Goal: Task Accomplishment & Management: Use online tool/utility

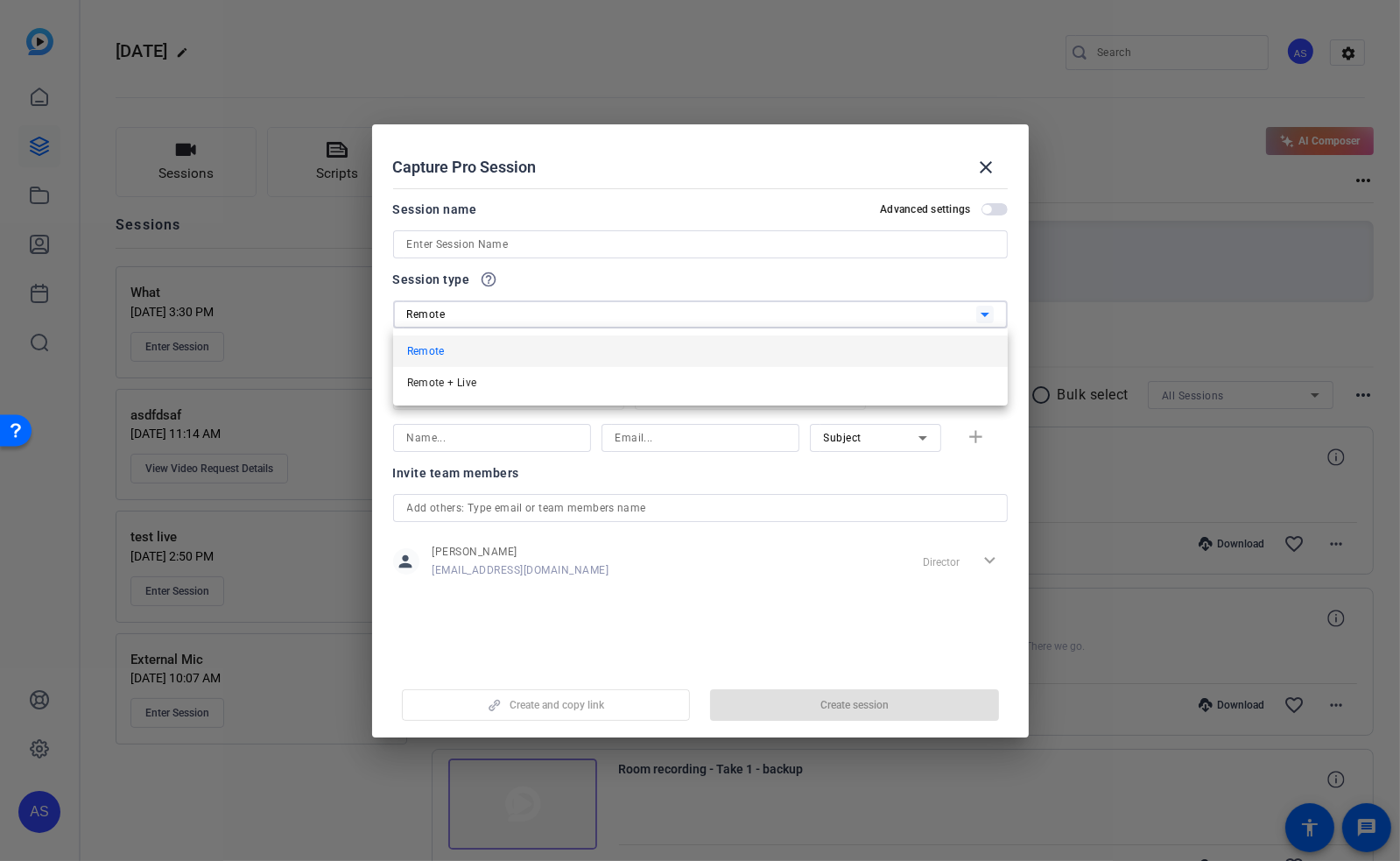
click at [982, 169] on div at bounding box center [700, 430] width 1400 height 861
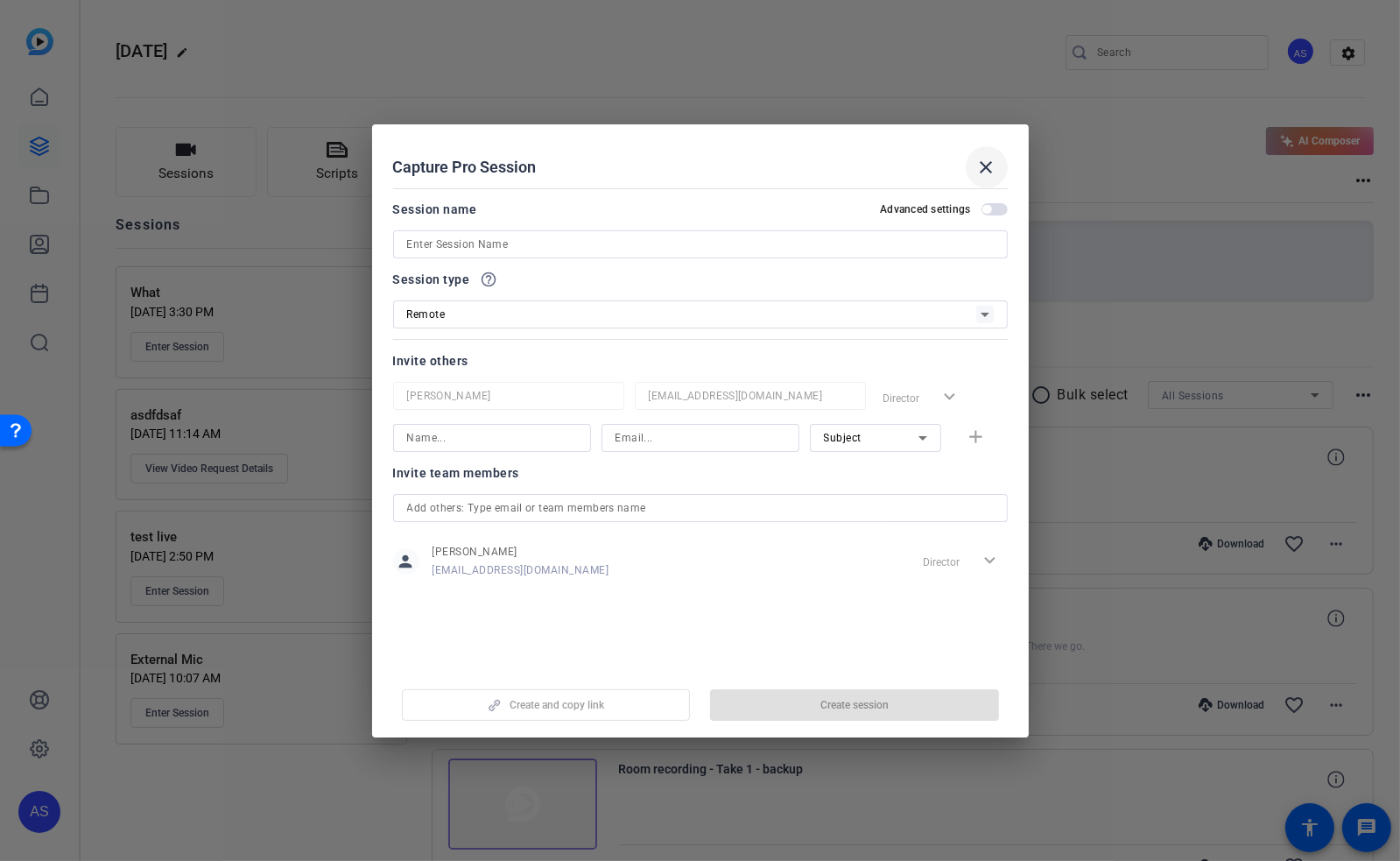
click at [983, 165] on mat-icon "close" at bounding box center [987, 167] width 21 height 21
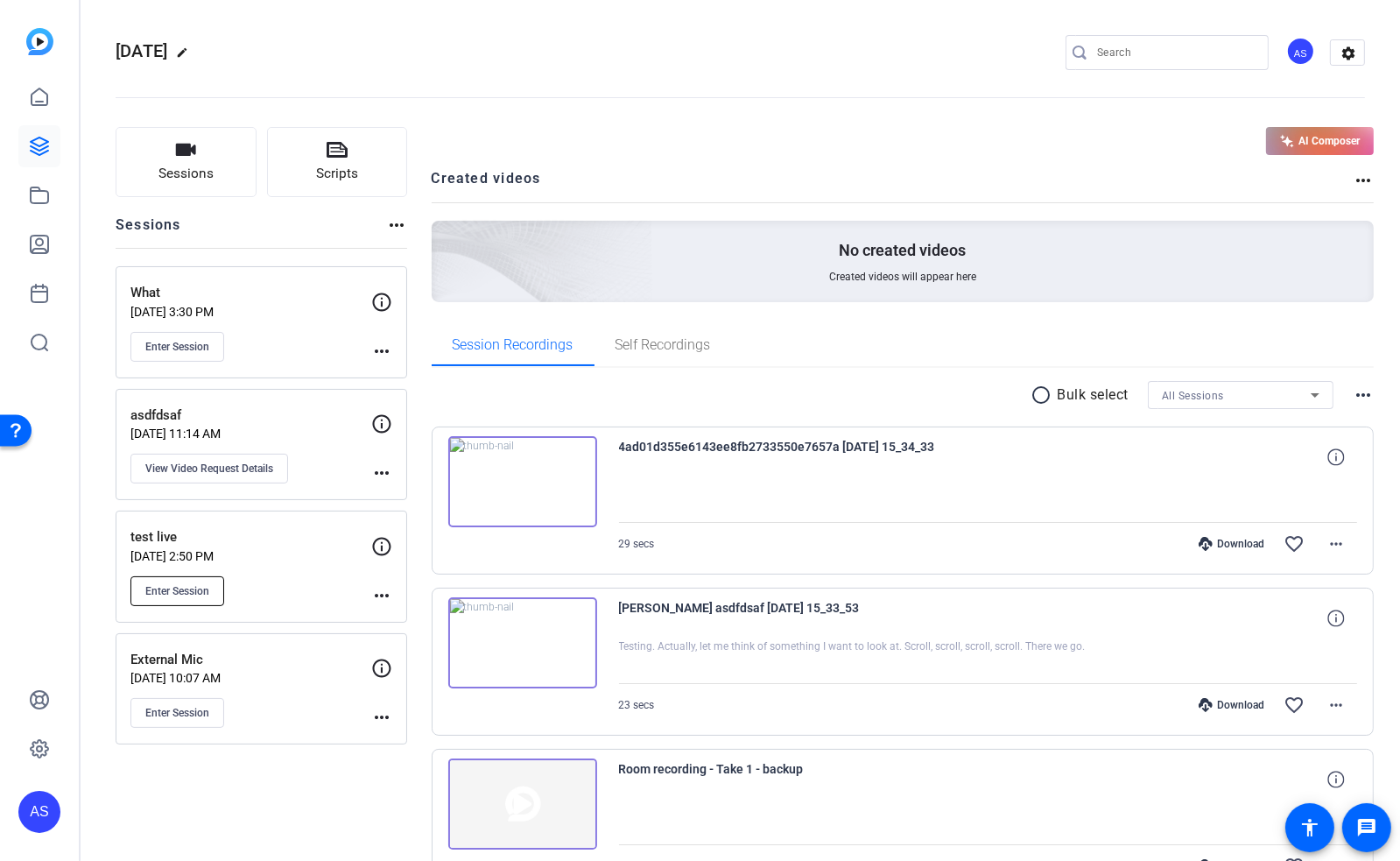
click at [192, 584] on span "Enter Session" at bounding box center [178, 591] width 64 height 14
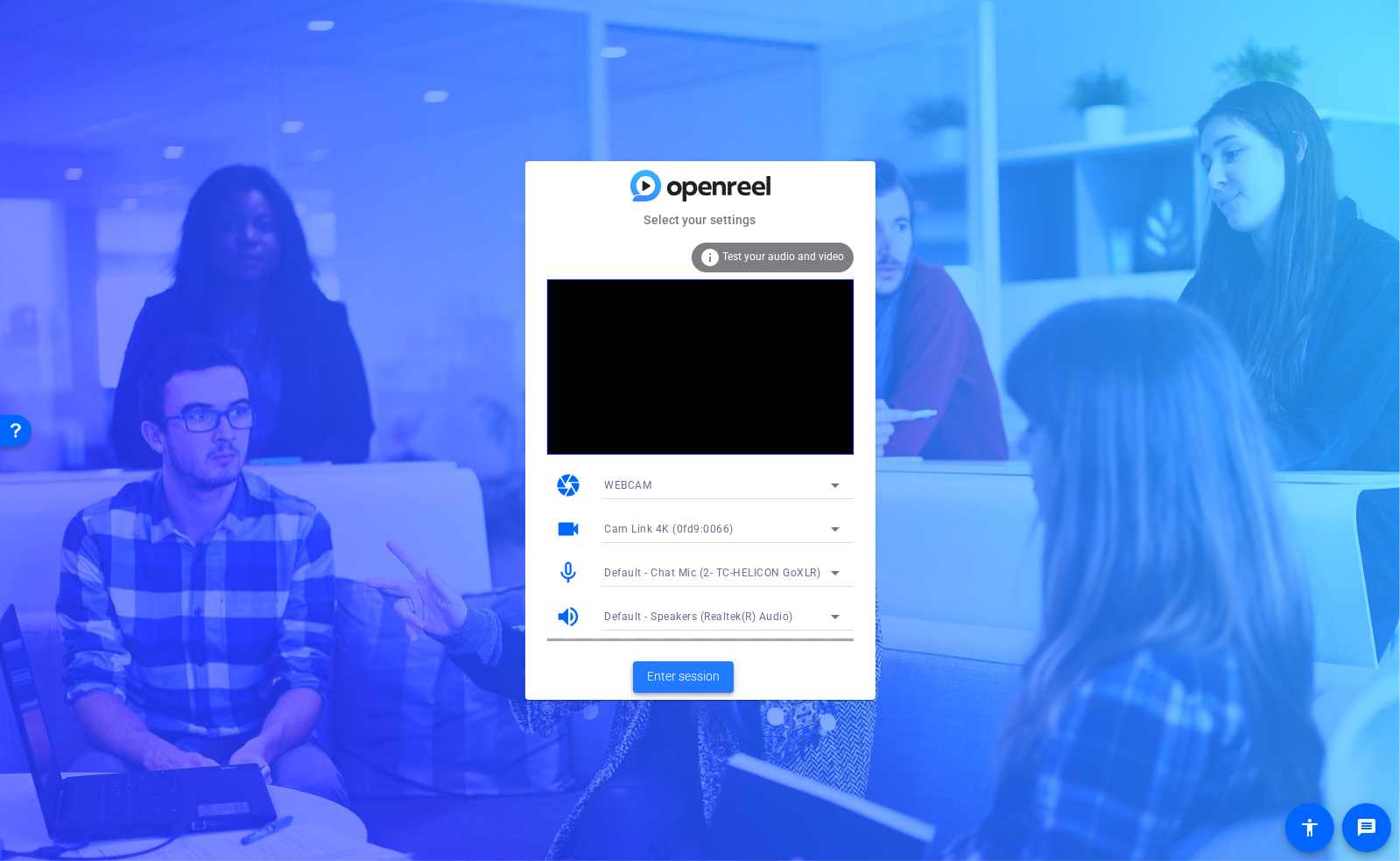
click at [683, 684] on span "Enter session" at bounding box center [683, 677] width 72 height 19
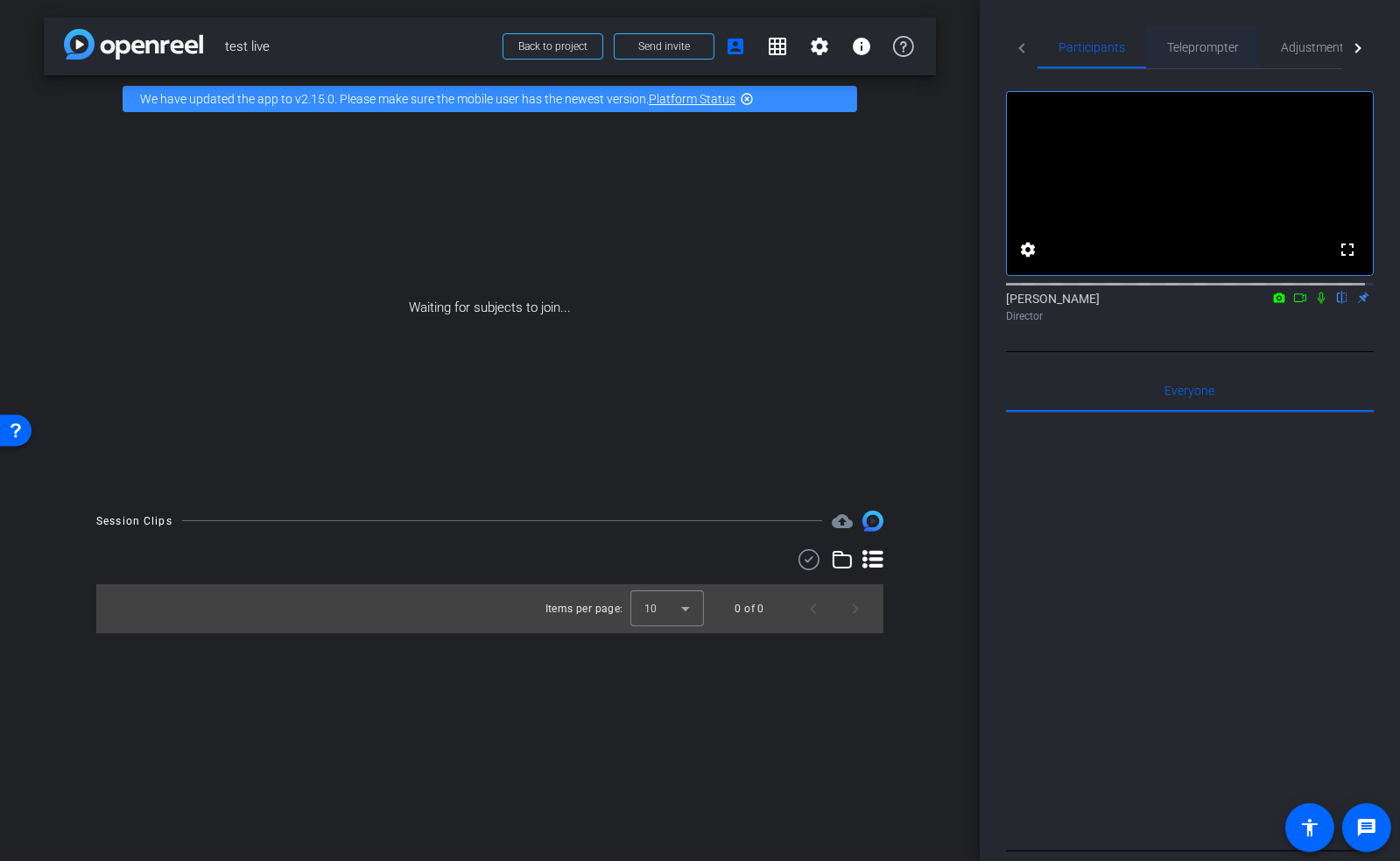
click at [1187, 54] on span "Teleprompter" at bounding box center [1203, 47] width 72 height 12
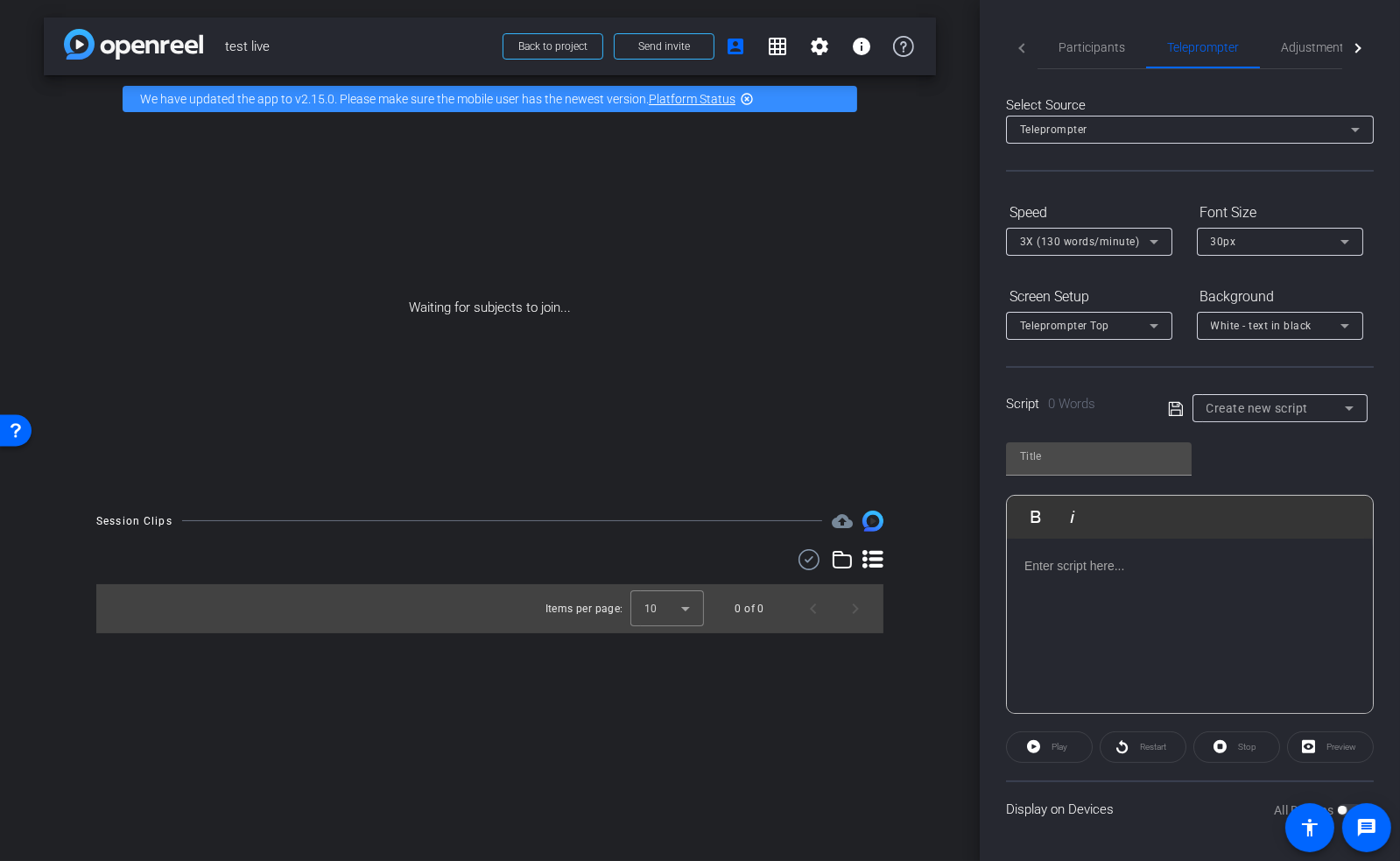
click at [1106, 601] on div at bounding box center [1190, 626] width 366 height 175
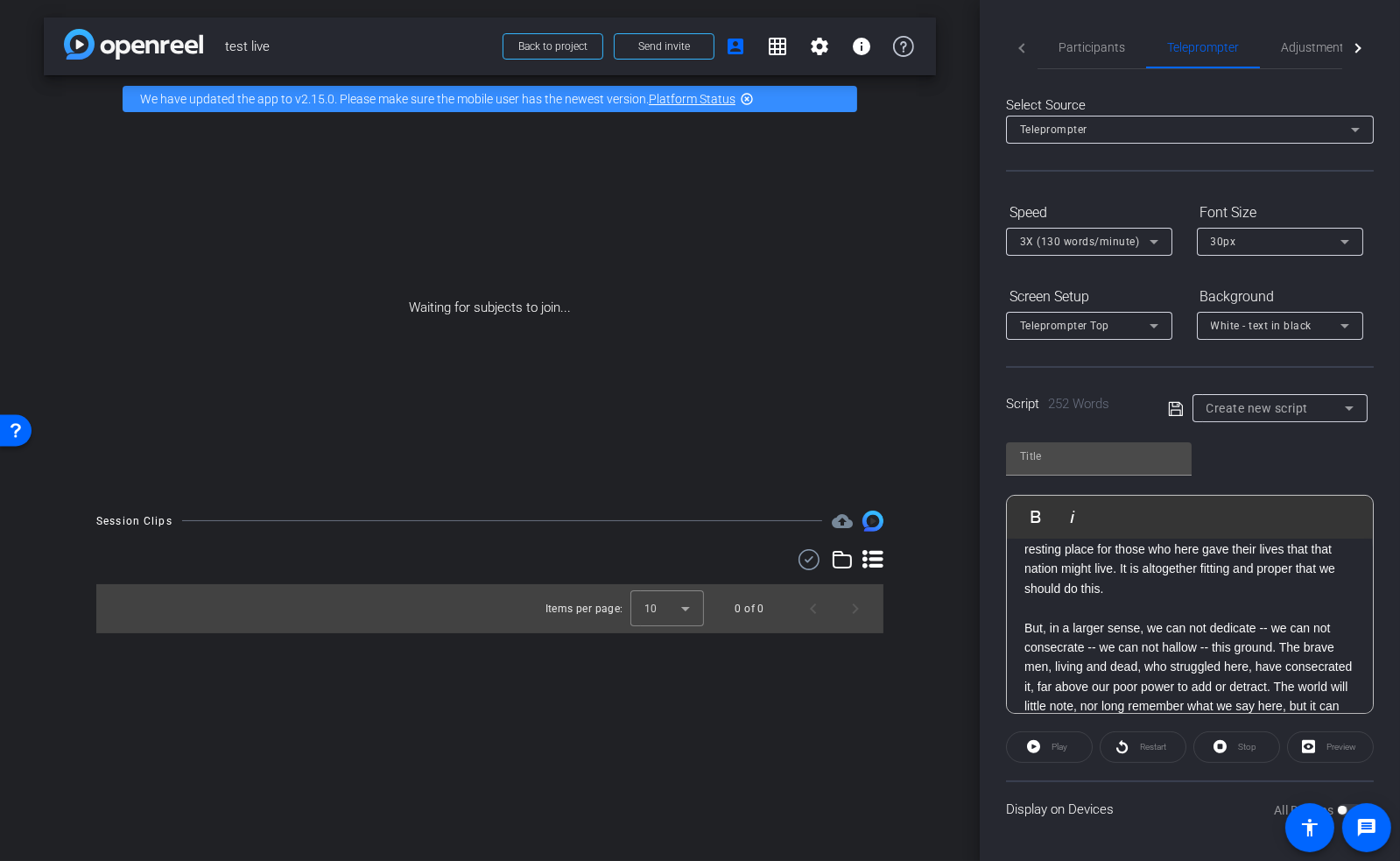
scroll to position [373, 0]
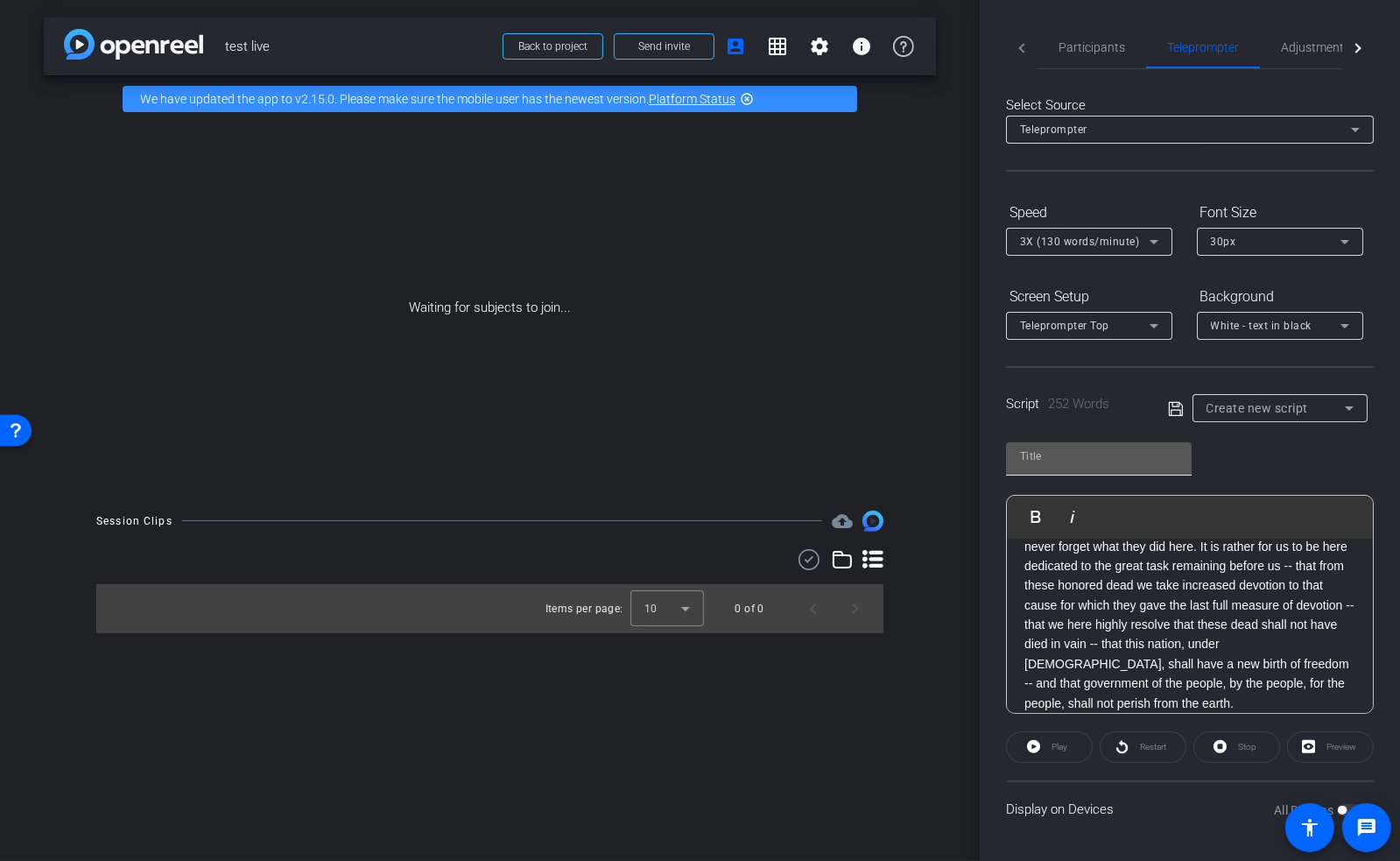
click at [1142, 459] on input "text" at bounding box center [1099, 456] width 158 height 21
type input "rest"
click at [1178, 401] on icon at bounding box center [1176, 409] width 16 height 21
click at [1315, 746] on span at bounding box center [1330, 747] width 85 height 42
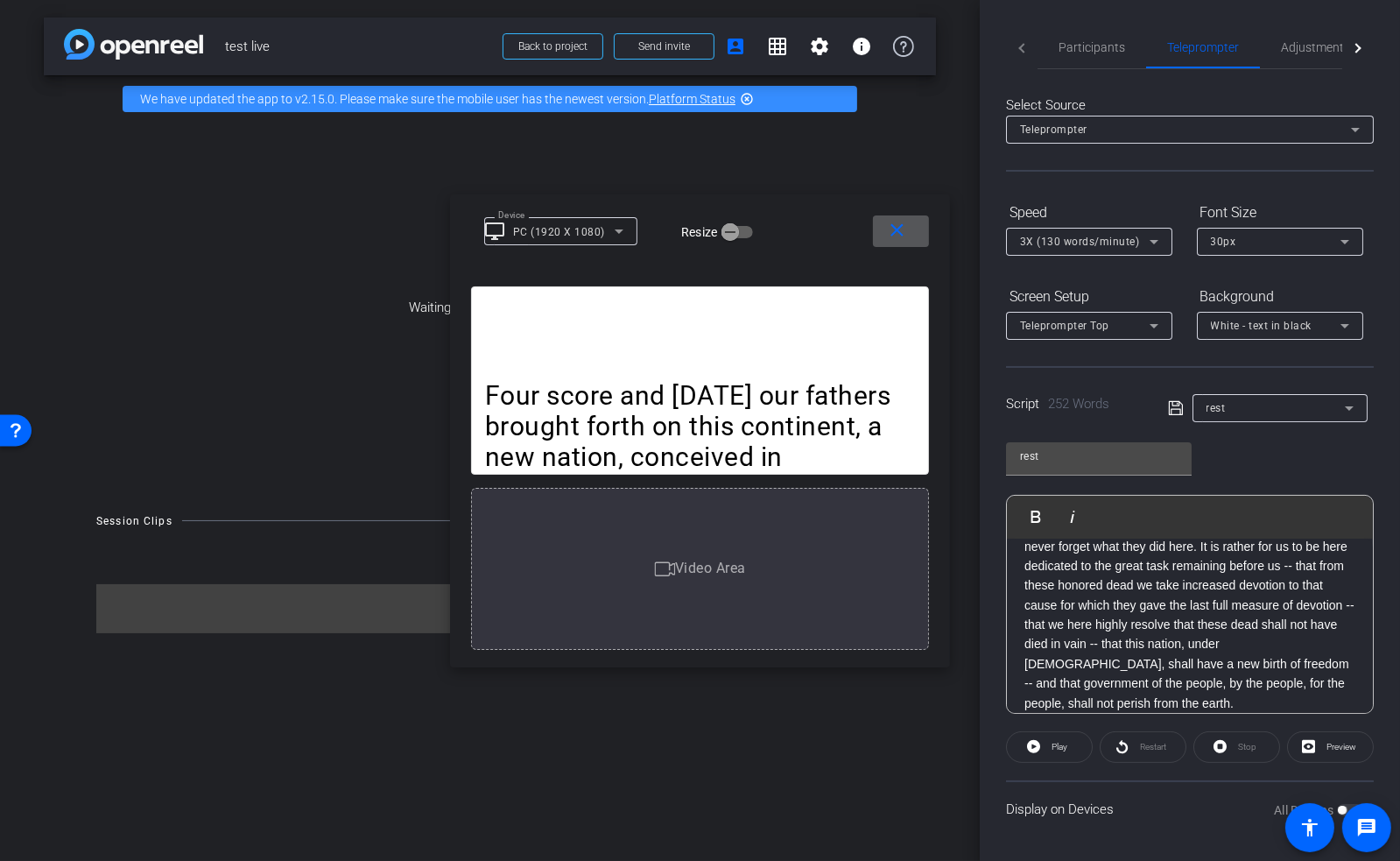
click at [904, 234] on mat-icon "close" at bounding box center [898, 231] width 22 height 22
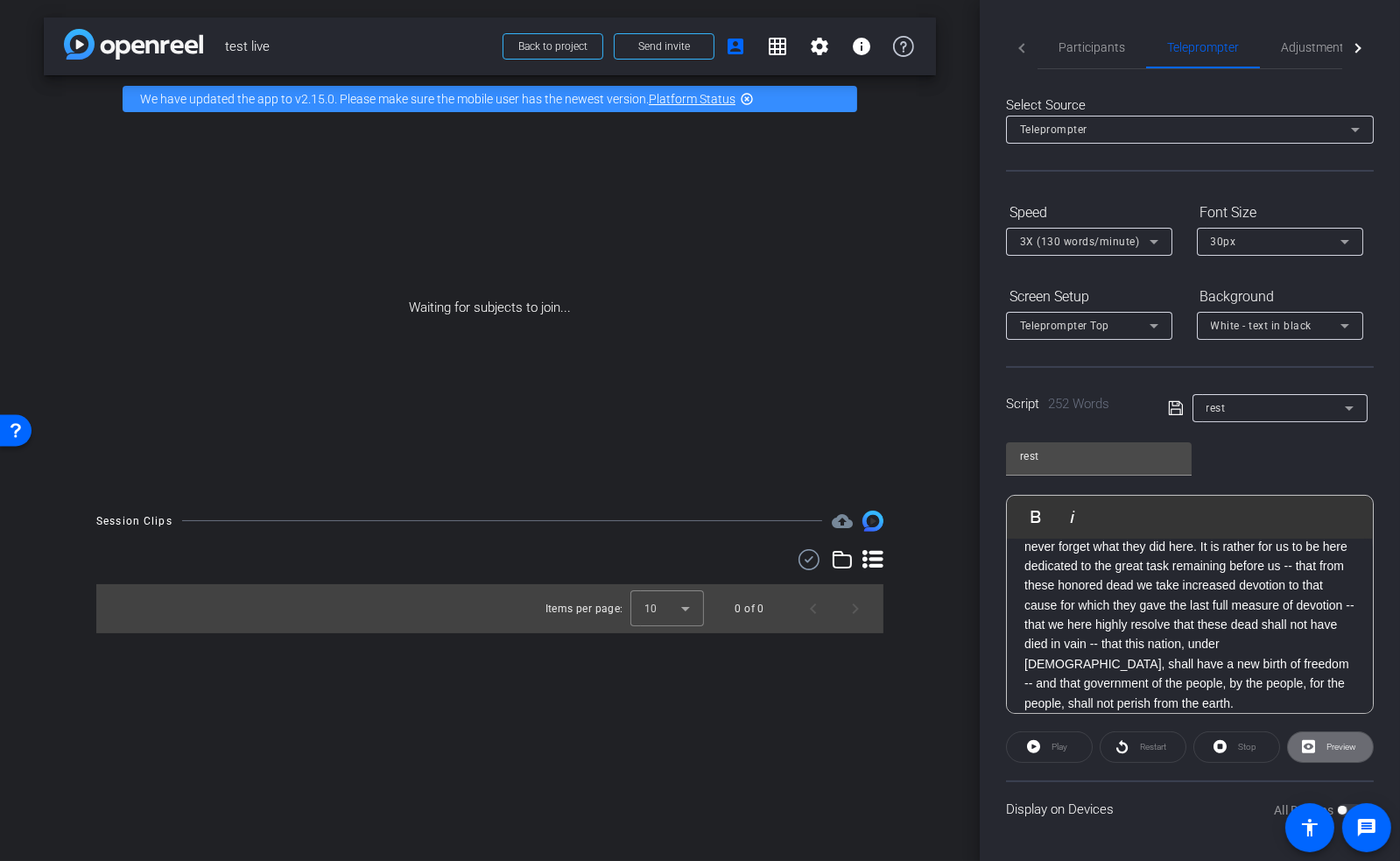
click at [1330, 746] on span "Preview" at bounding box center [1342, 746] width 30 height 9
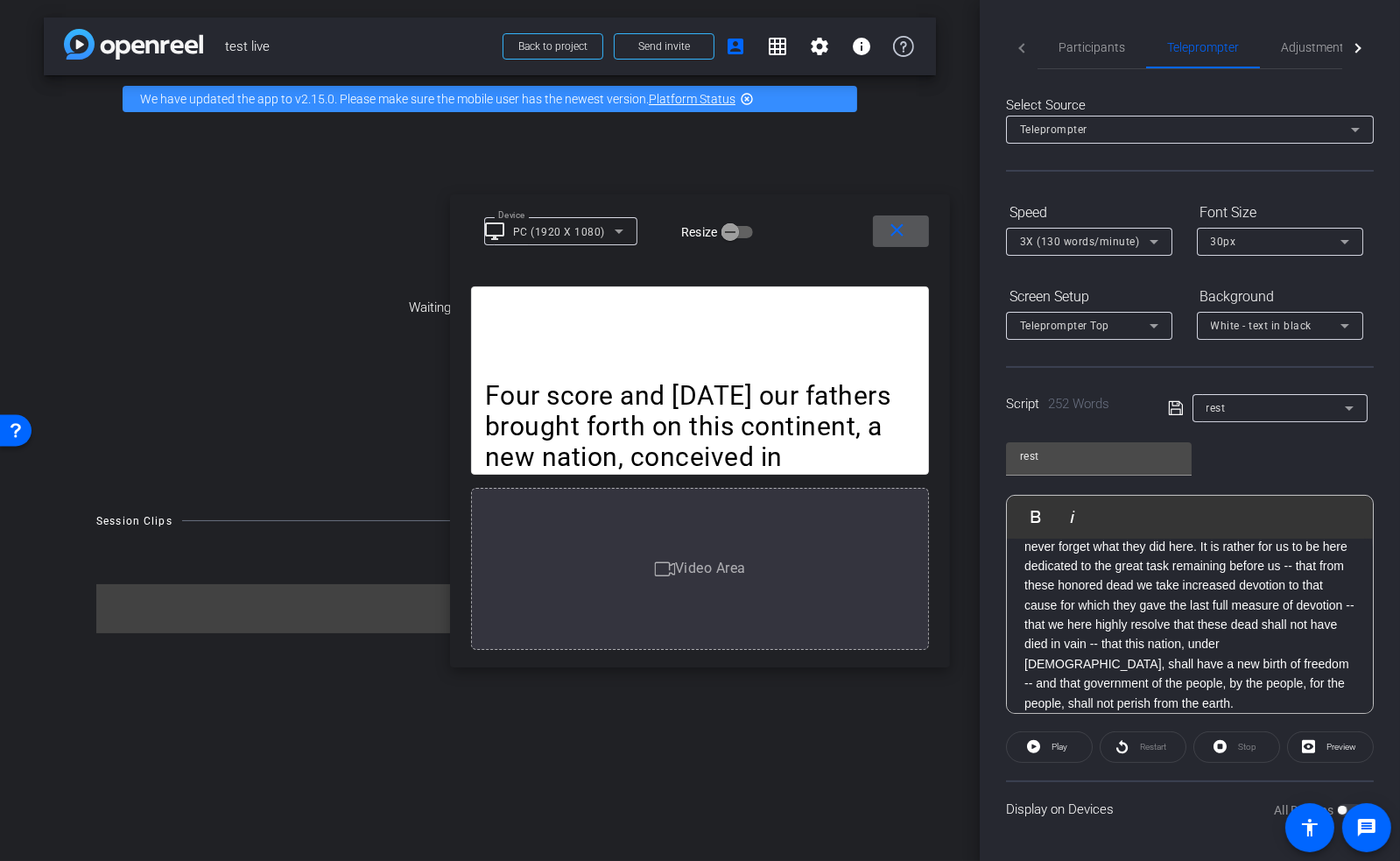
click at [912, 231] on span at bounding box center [901, 231] width 56 height 42
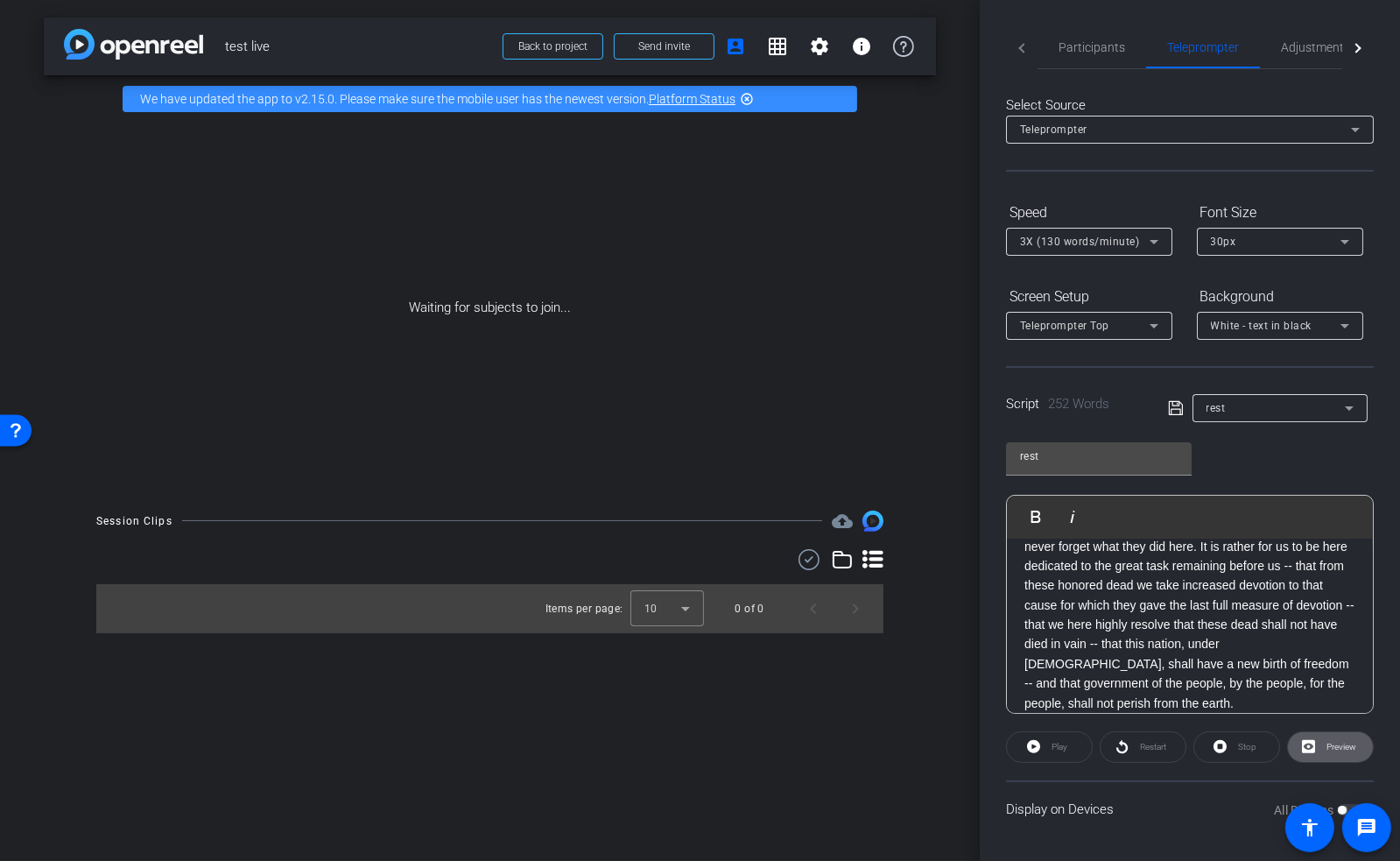
click at [1330, 753] on span "Preview" at bounding box center [1340, 747] width 34 height 24
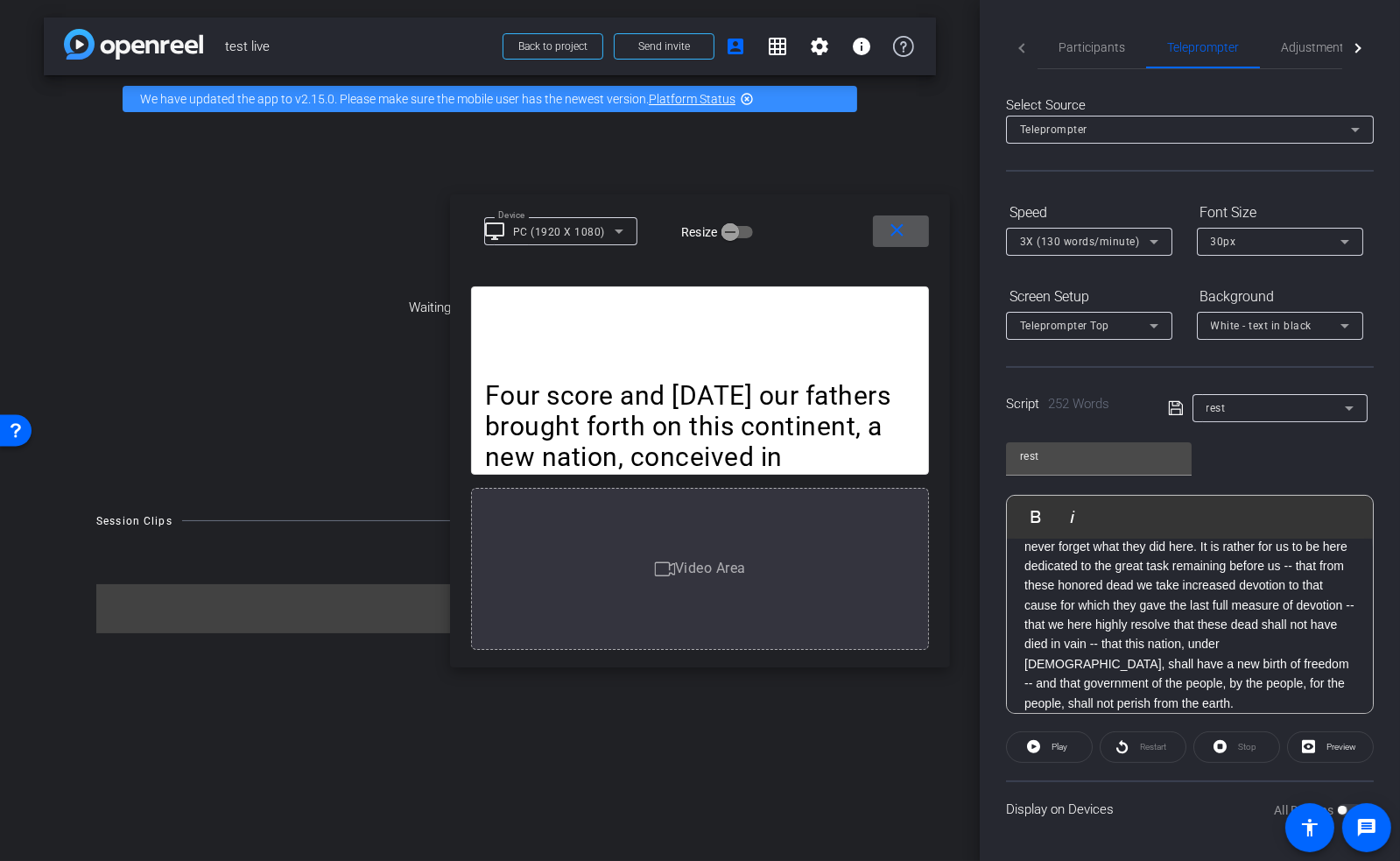
click at [589, 222] on div "PC (1920 X 1080)" at bounding box center [562, 231] width 106 height 22
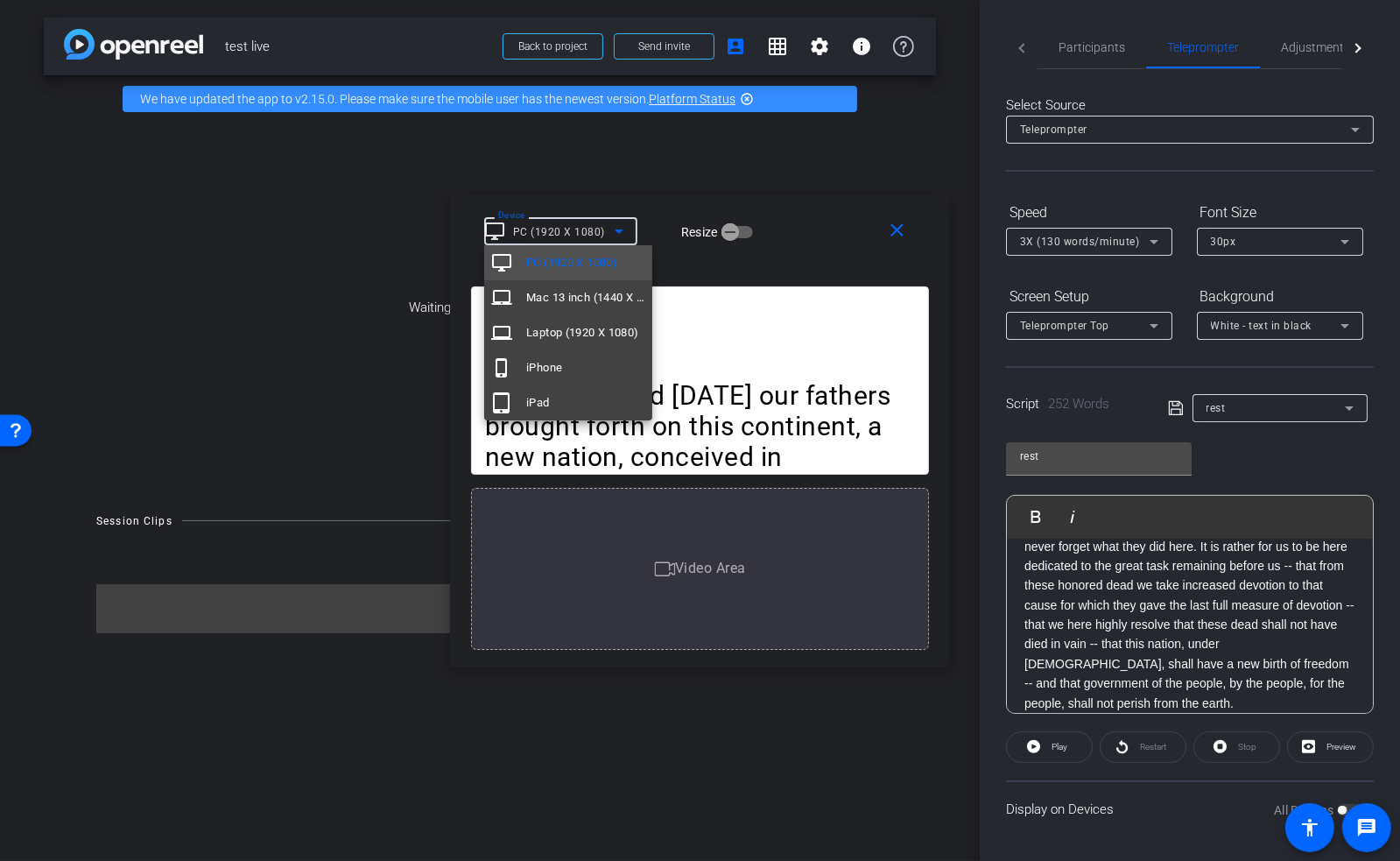
click at [899, 228] on div at bounding box center [700, 430] width 1400 height 861
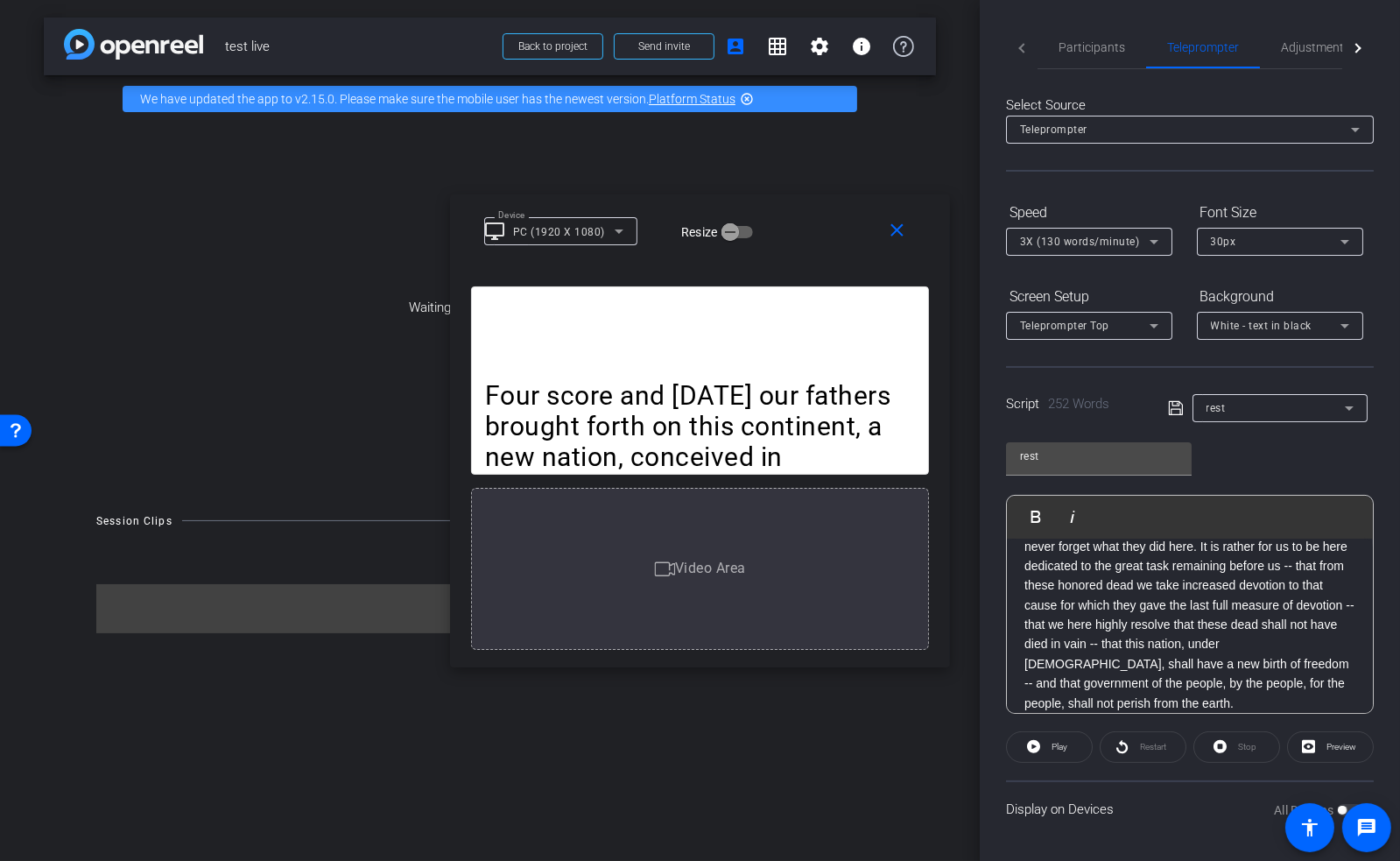
click at [899, 228] on mat-icon "close" at bounding box center [898, 231] width 22 height 22
